Goal: Task Accomplishment & Management: Manage account settings

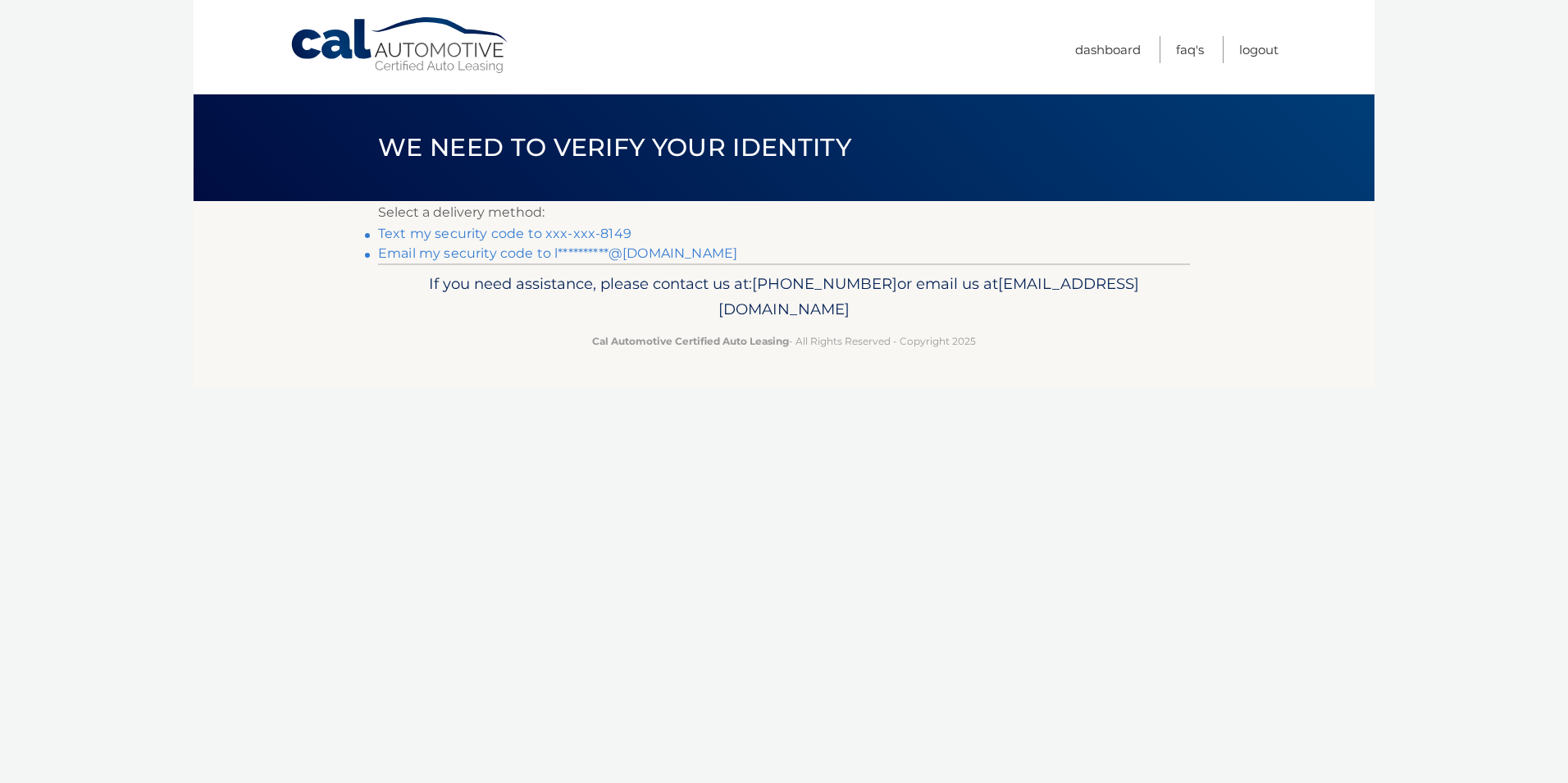
drag, startPoint x: 563, startPoint y: 233, endPoint x: 641, endPoint y: 234, distance: 78.0
click at [563, 233] on link "Text my security code to xxx-xxx-8149" at bounding box center [504, 234] width 253 height 16
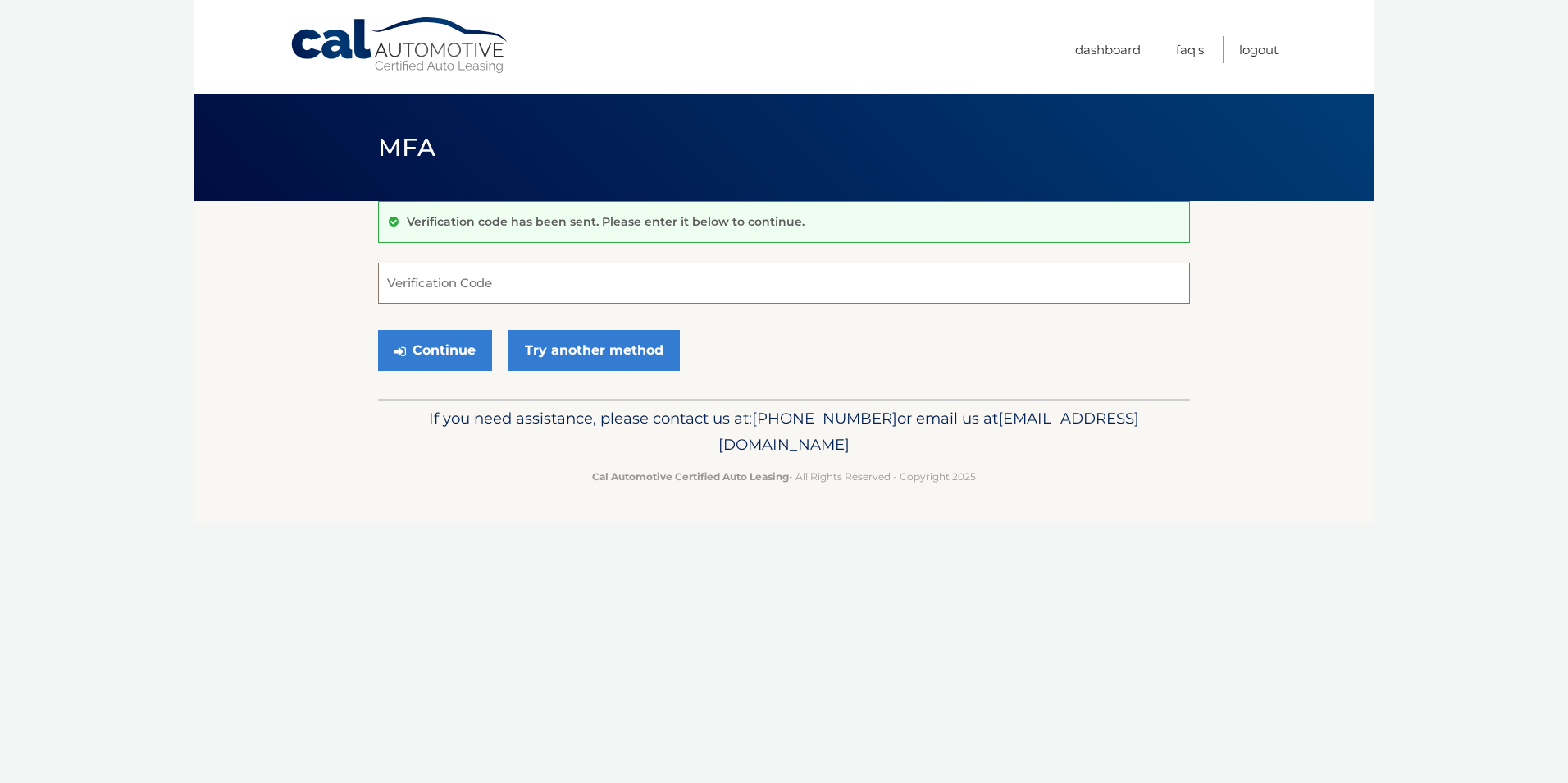
click at [614, 284] on input "Verification Code" at bounding box center [784, 283] width 812 height 41
type input "897307"
click at [443, 352] on button "Continue" at bounding box center [435, 351] width 114 height 41
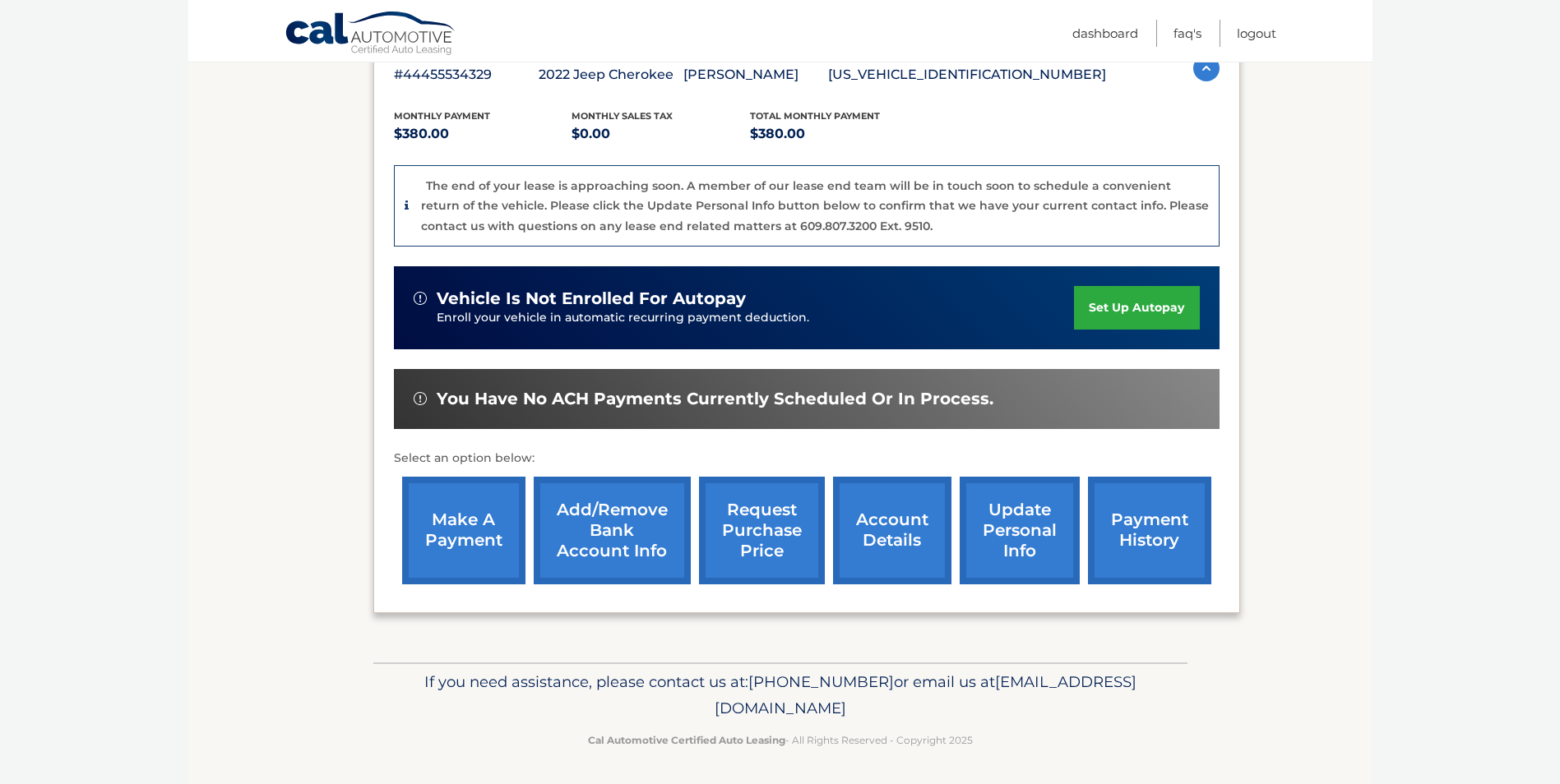
scroll to position [314, 0]
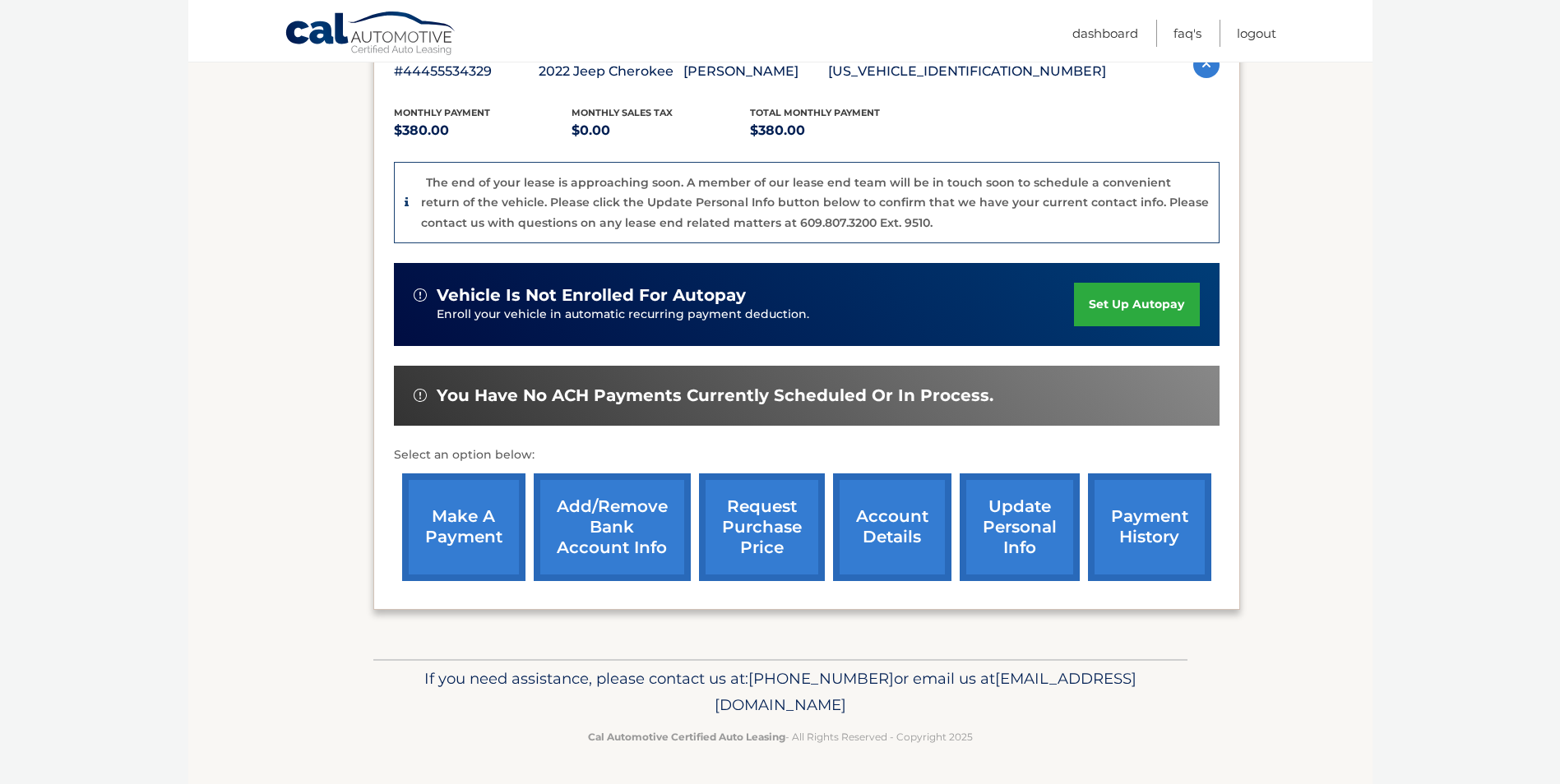
click at [865, 529] on link "account details" at bounding box center [892, 528] width 118 height 108
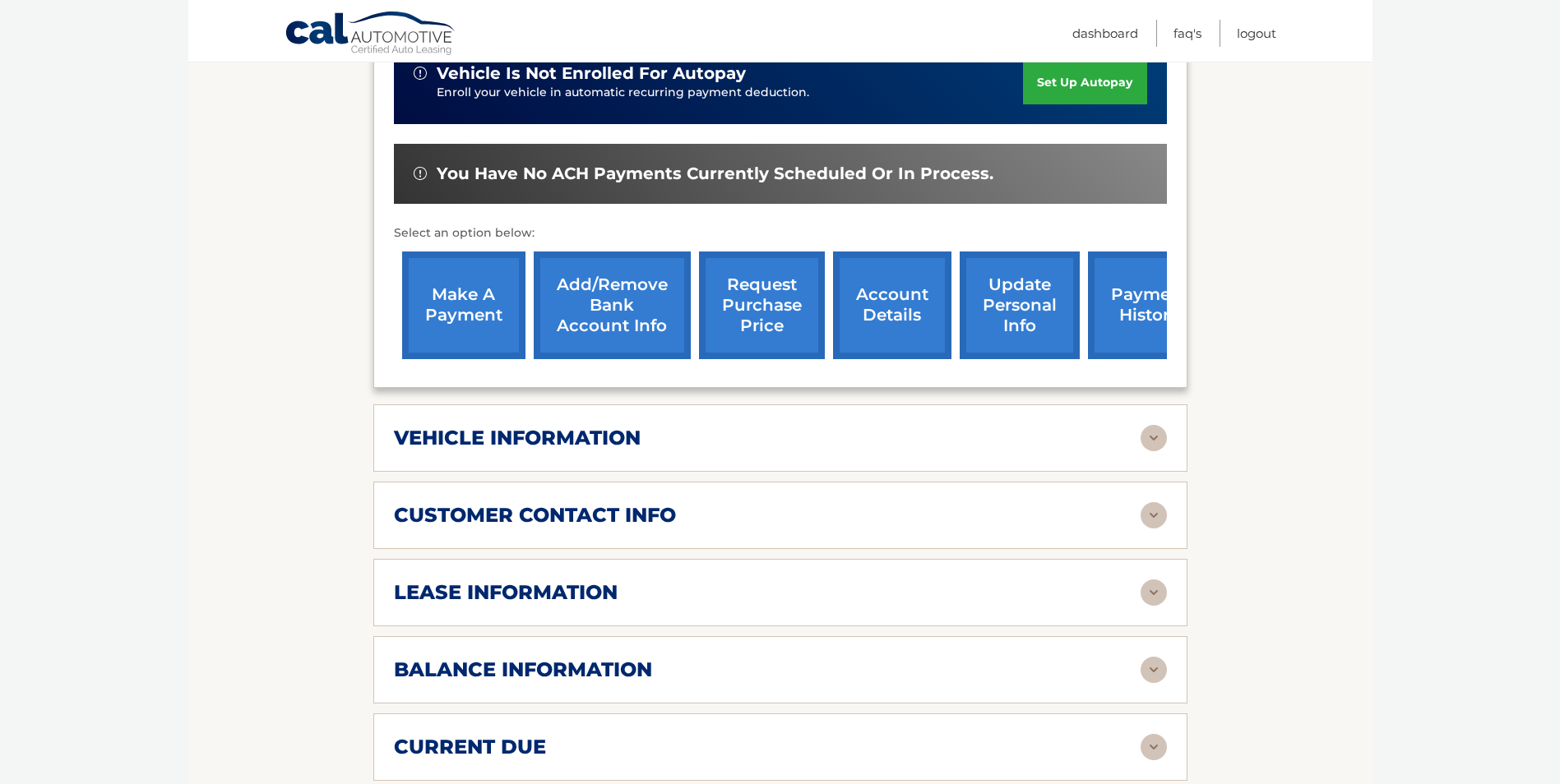
scroll to position [493, 0]
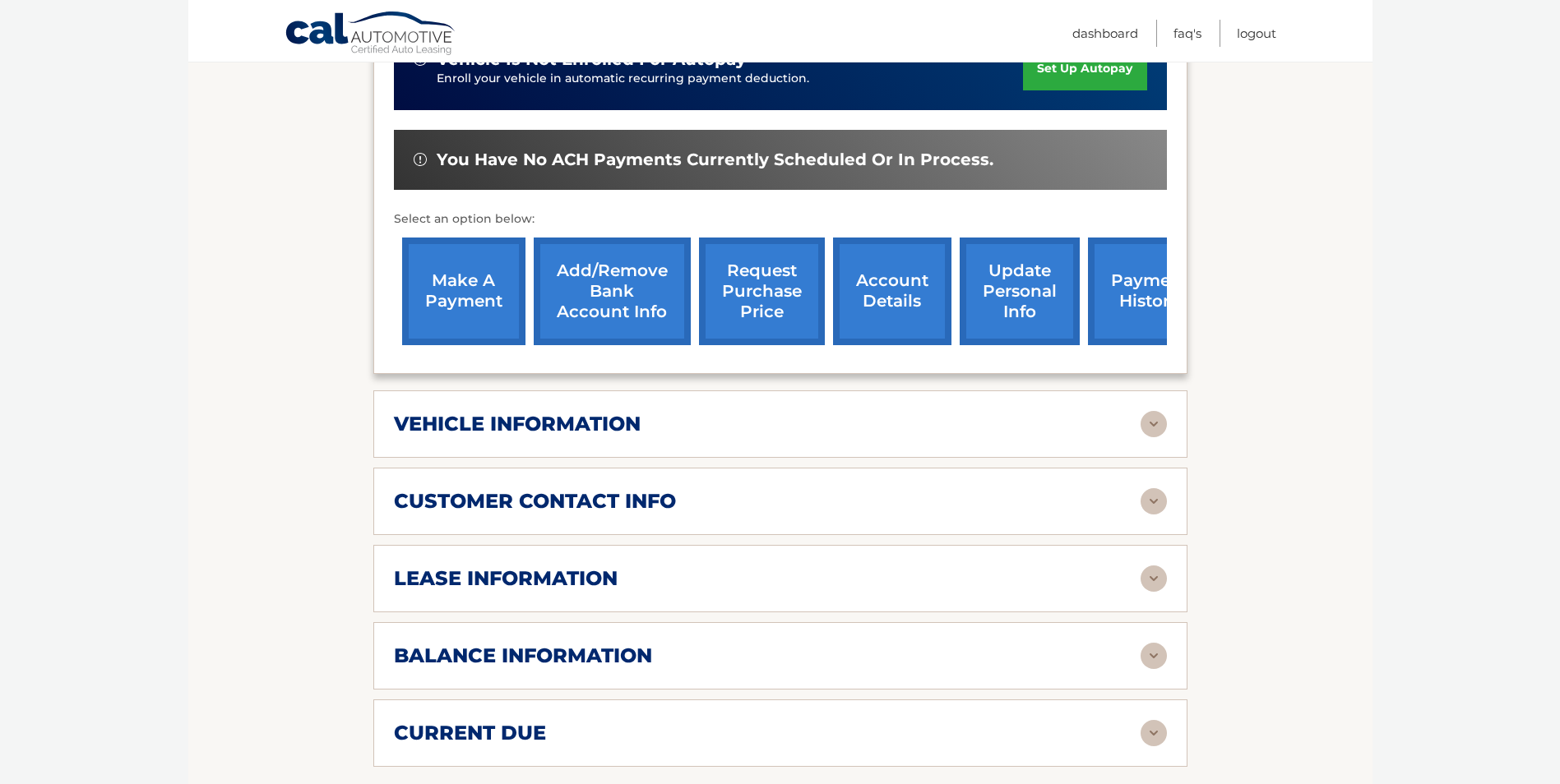
click at [459, 567] on h2 "lease information" at bounding box center [505, 578] width 223 height 24
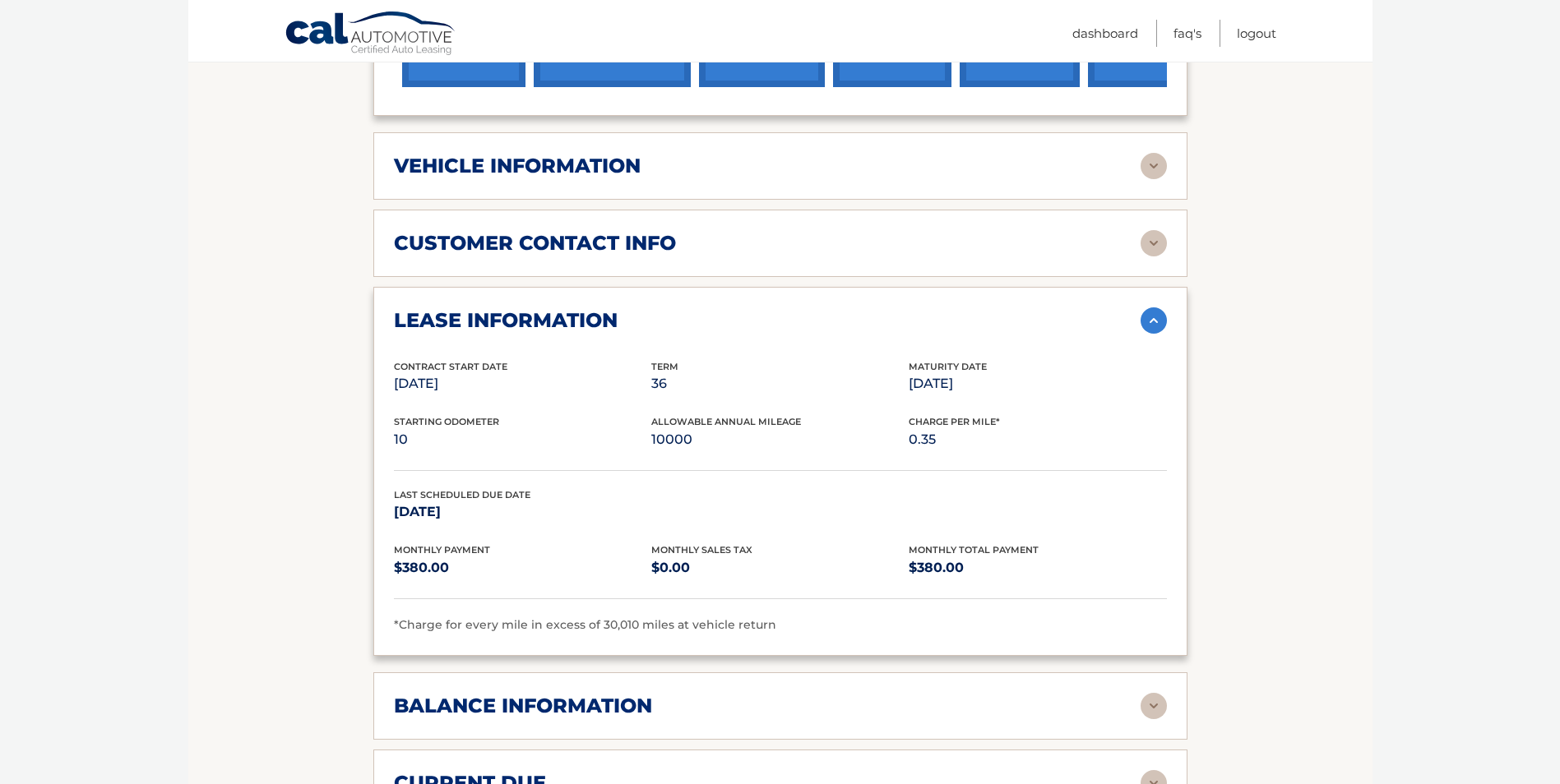
scroll to position [822, 0]
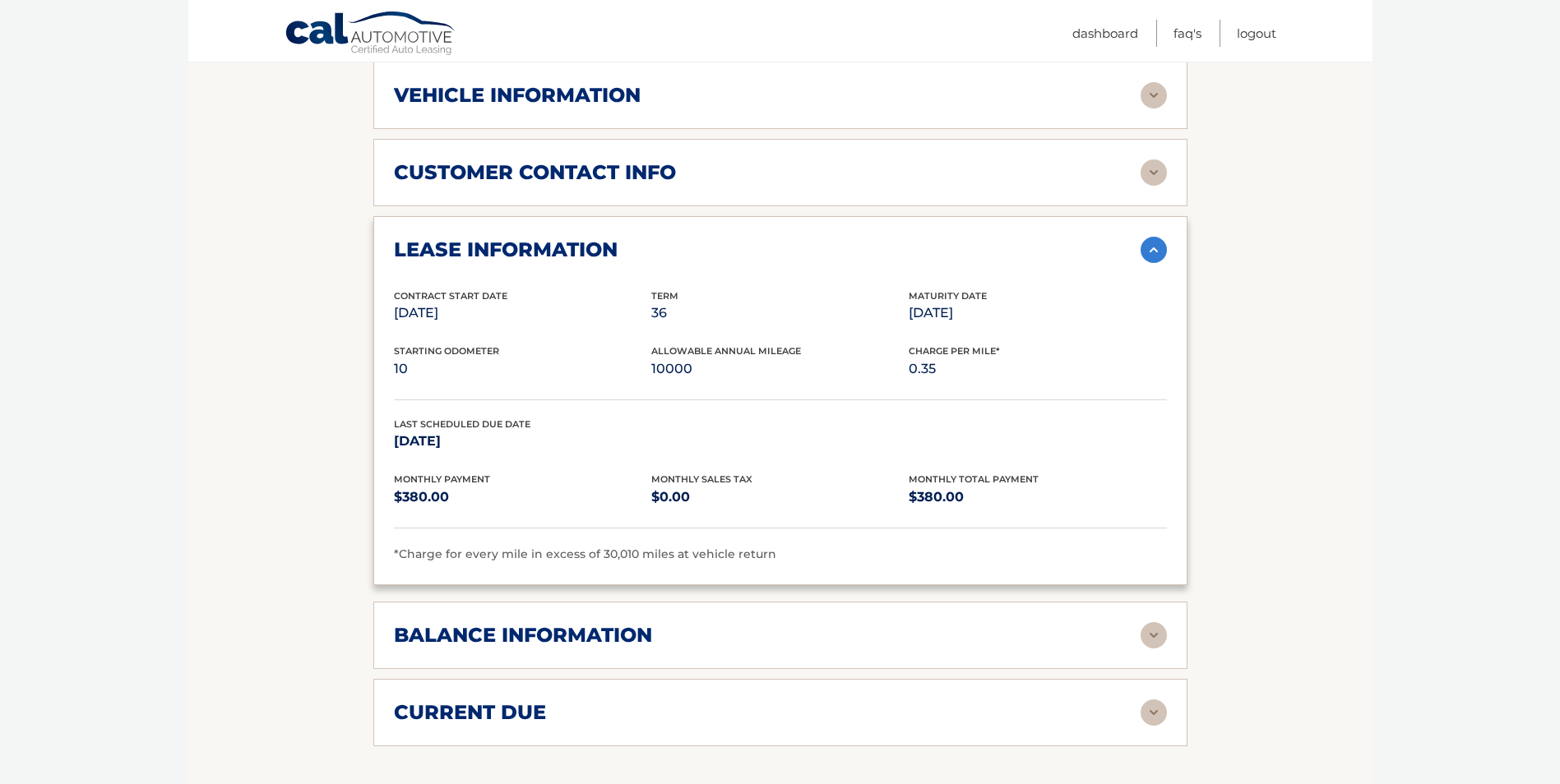
click at [453, 623] on h2 "balance information" at bounding box center [523, 634] width 259 height 24
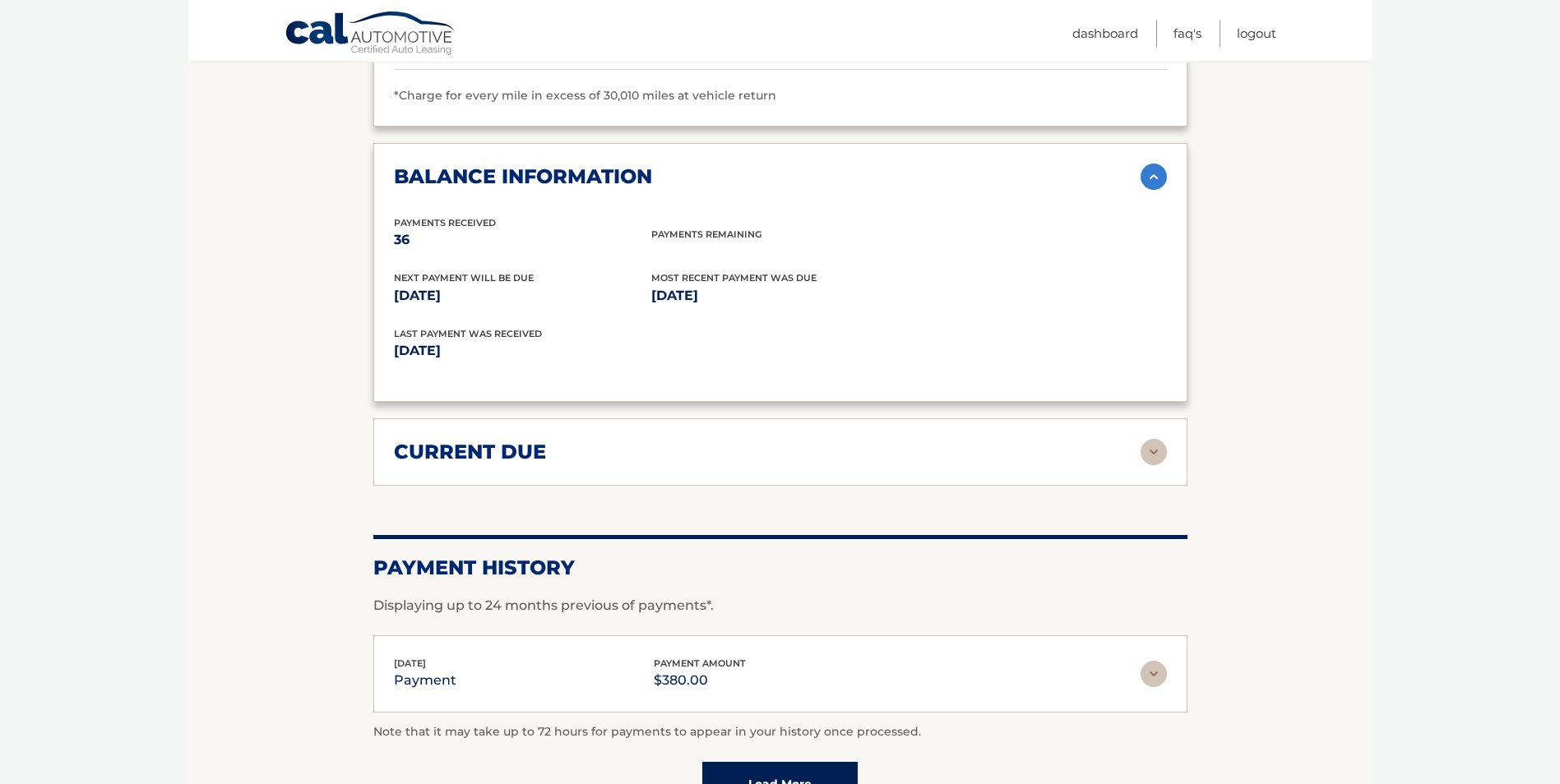
scroll to position [1314, 0]
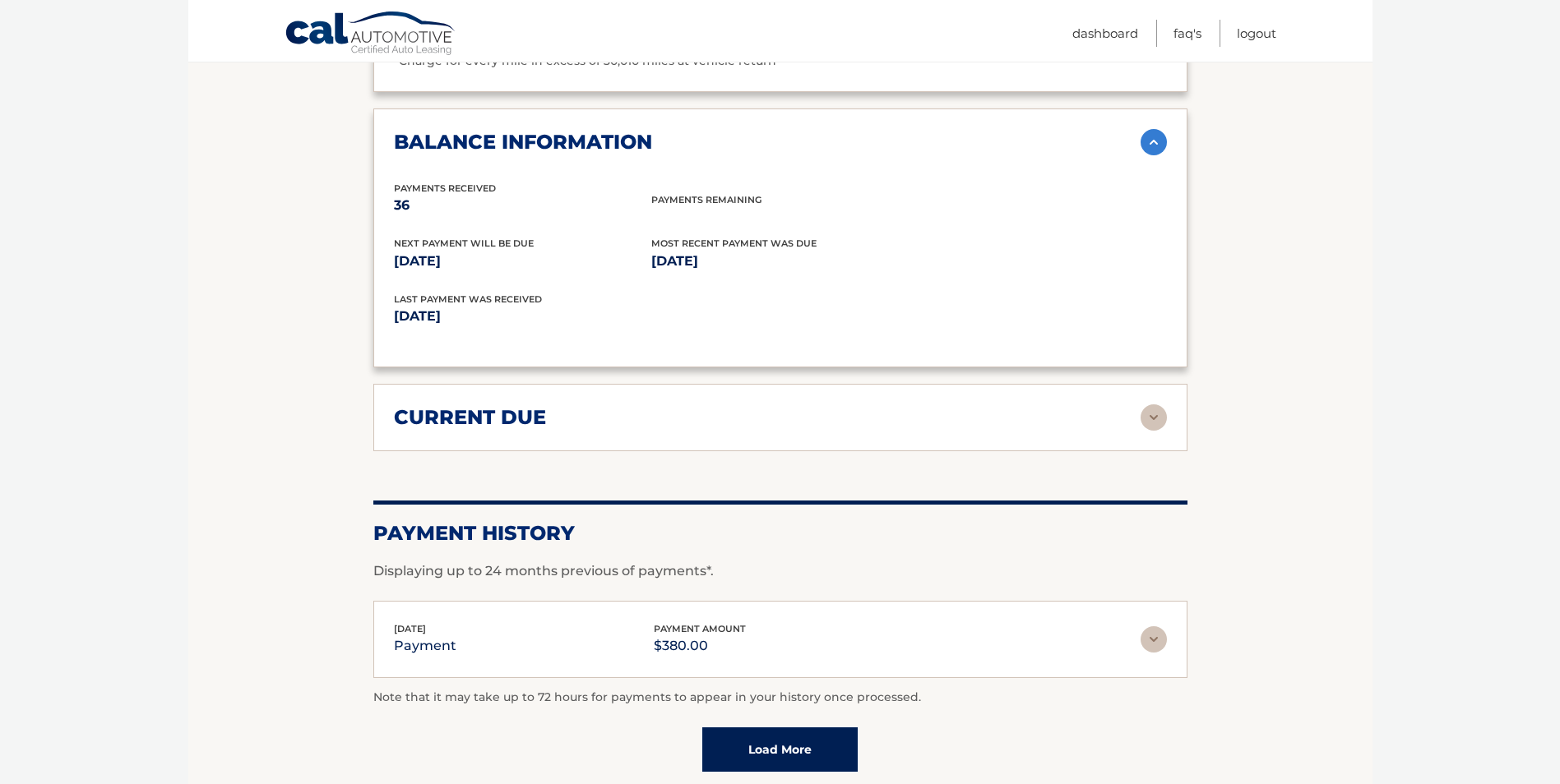
click at [521, 405] on h2 "current due" at bounding box center [469, 417] width 152 height 24
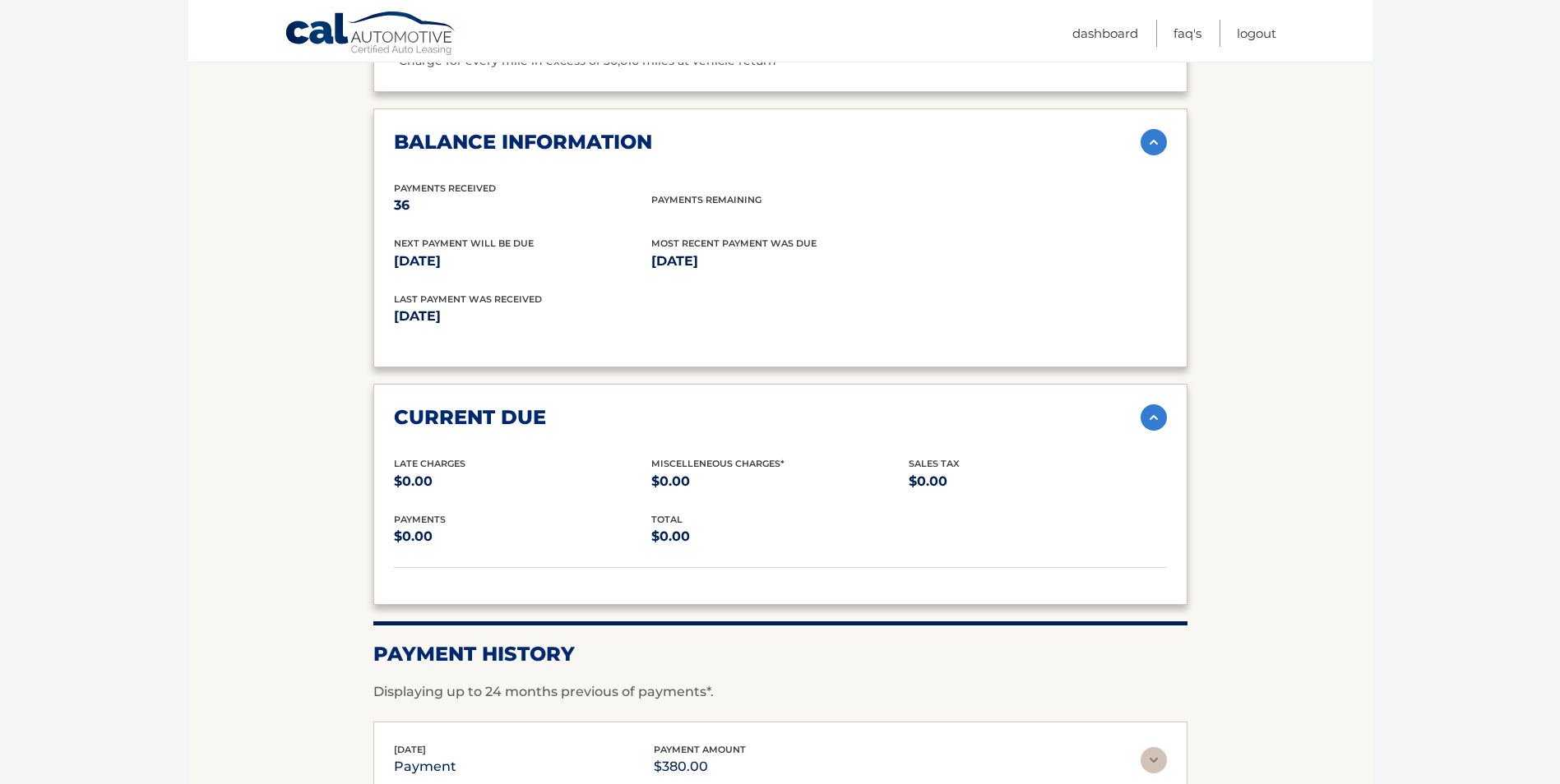
click at [521, 405] on h2 "current due" at bounding box center [469, 417] width 152 height 24
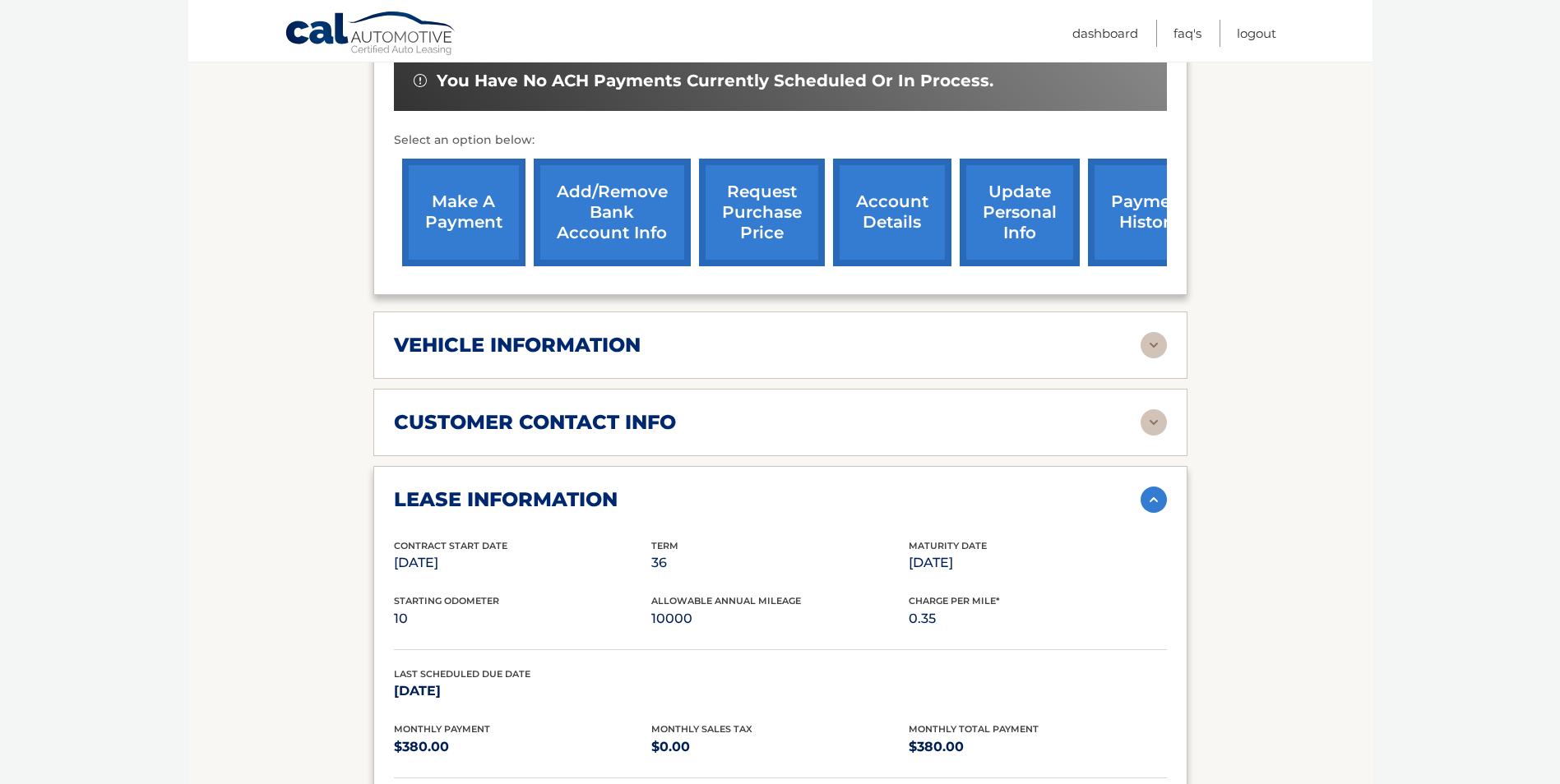
scroll to position [329, 0]
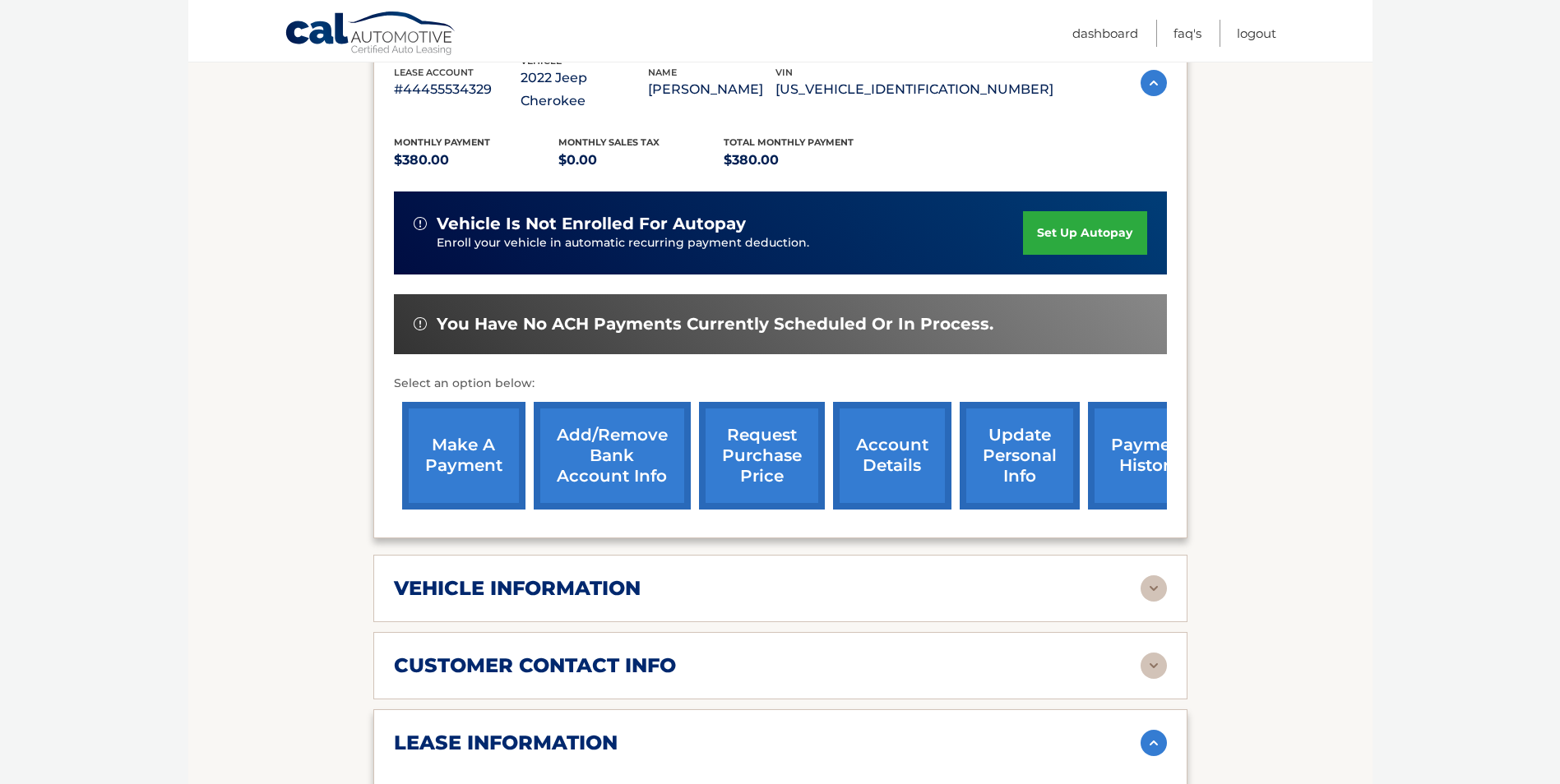
click at [585, 654] on h2 "customer contact info" at bounding box center [535, 666] width 282 height 24
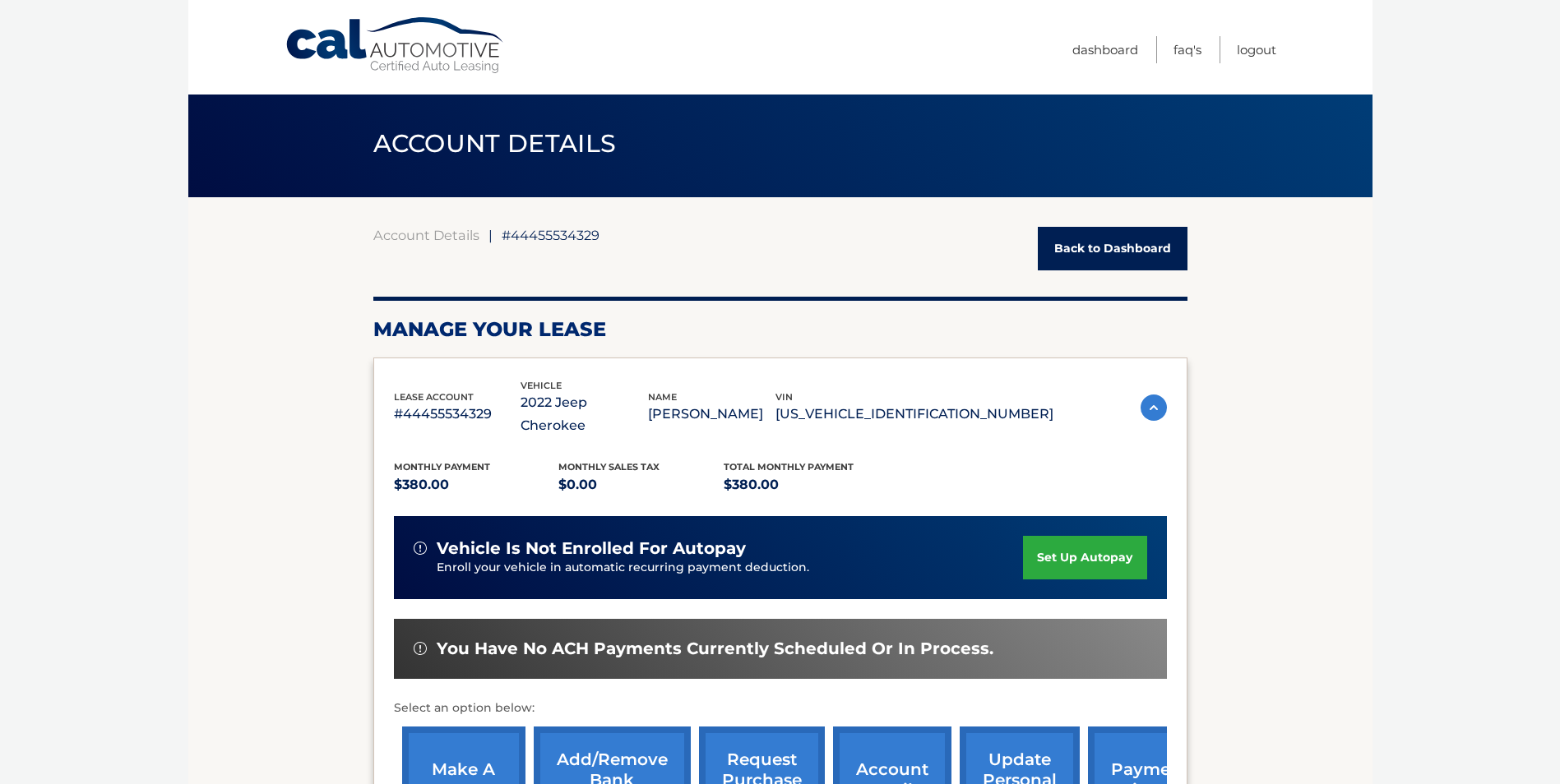
scroll to position [0, 0]
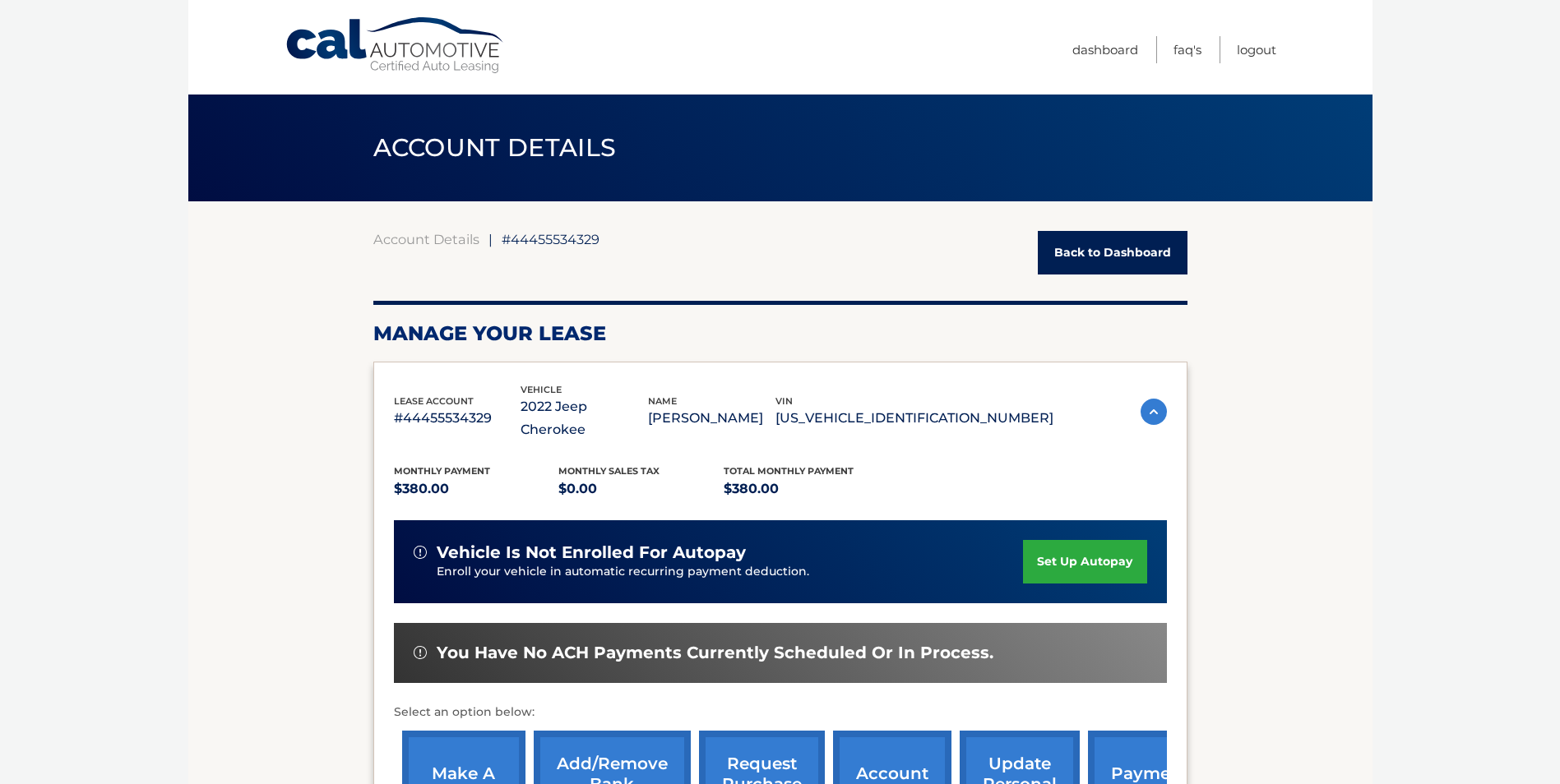
click at [1085, 248] on link "Back to Dashboard" at bounding box center [1112, 253] width 150 height 44
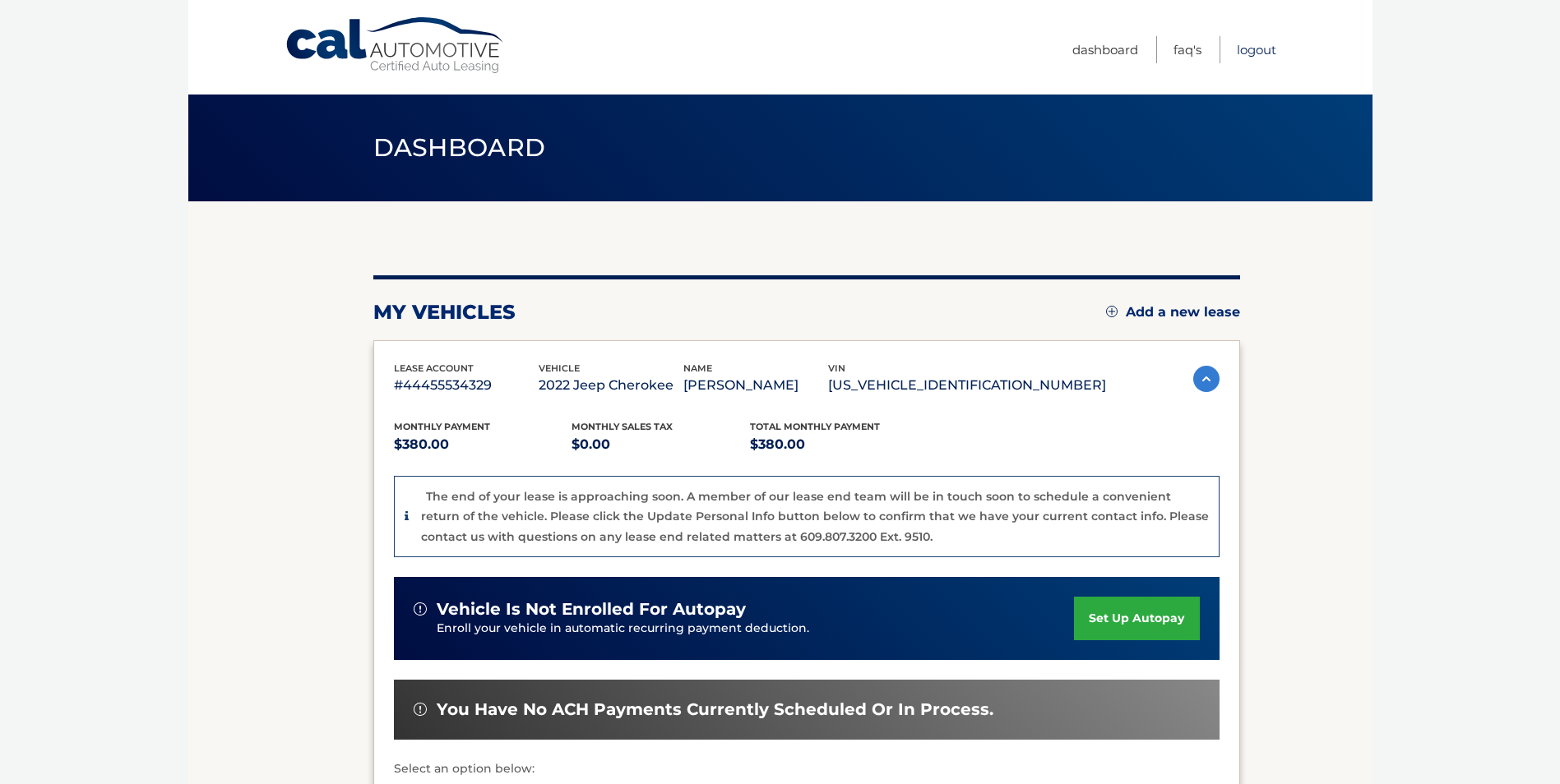
click at [1262, 44] on link "Logout" at bounding box center [1256, 50] width 39 height 27
